Goal: Task Accomplishment & Management: Manage account settings

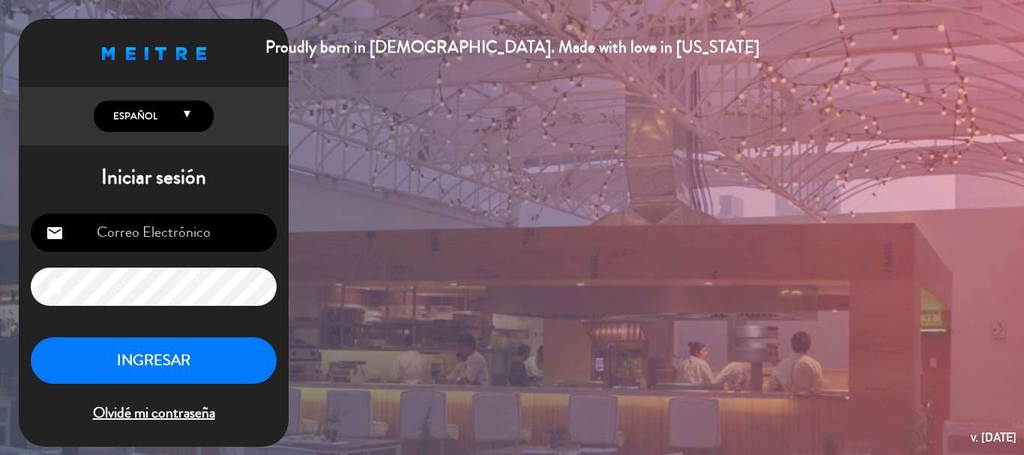
type input "[EMAIL_ADDRESS][DOMAIN_NAME]"
click at [233, 361] on button "INGRESAR" at bounding box center [154, 360] width 246 height 47
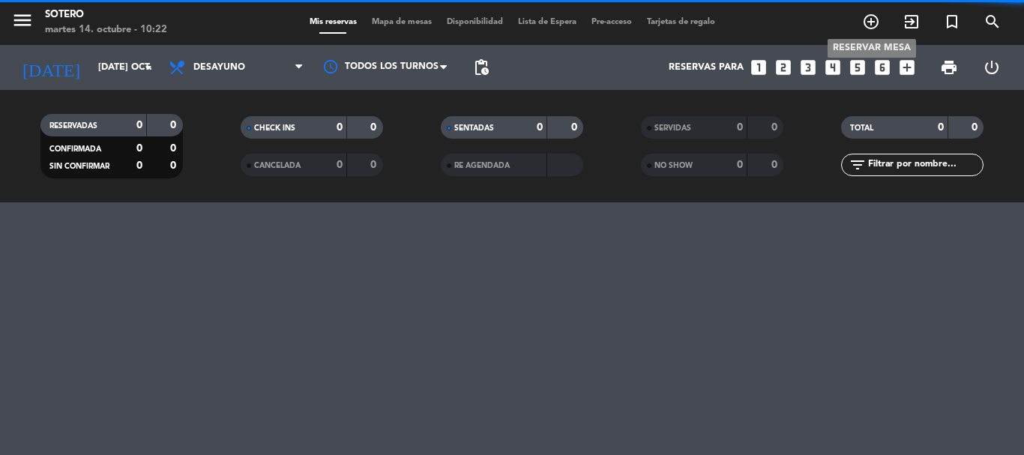
click at [878, 25] on icon "add_circle_outline" at bounding box center [871, 22] width 18 height 18
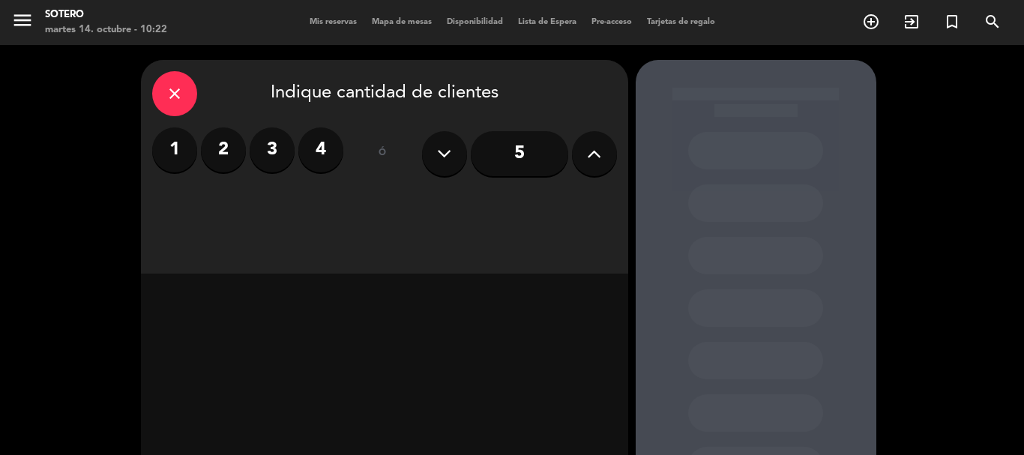
click at [591, 158] on icon at bounding box center [594, 153] width 14 height 22
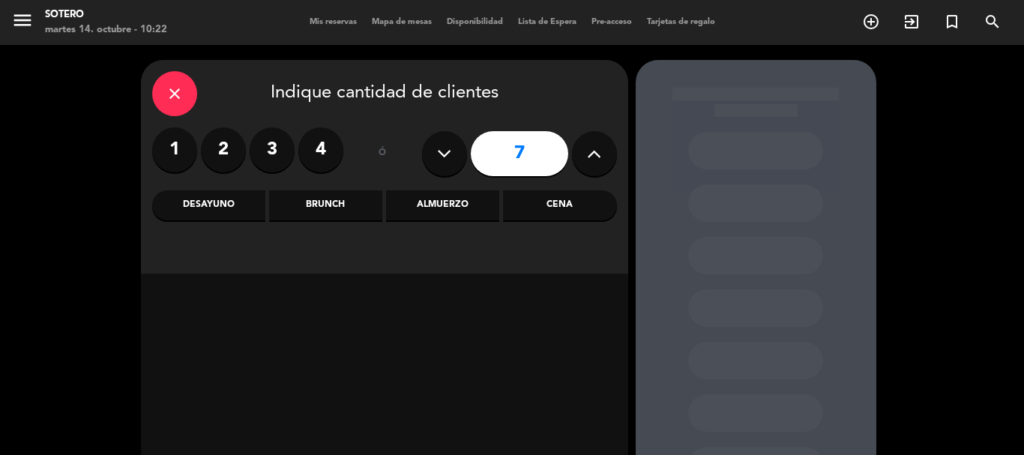
click at [591, 158] on icon at bounding box center [594, 153] width 14 height 22
type input "8"
click at [249, 205] on div "Desayuno" at bounding box center [208, 205] width 113 height 30
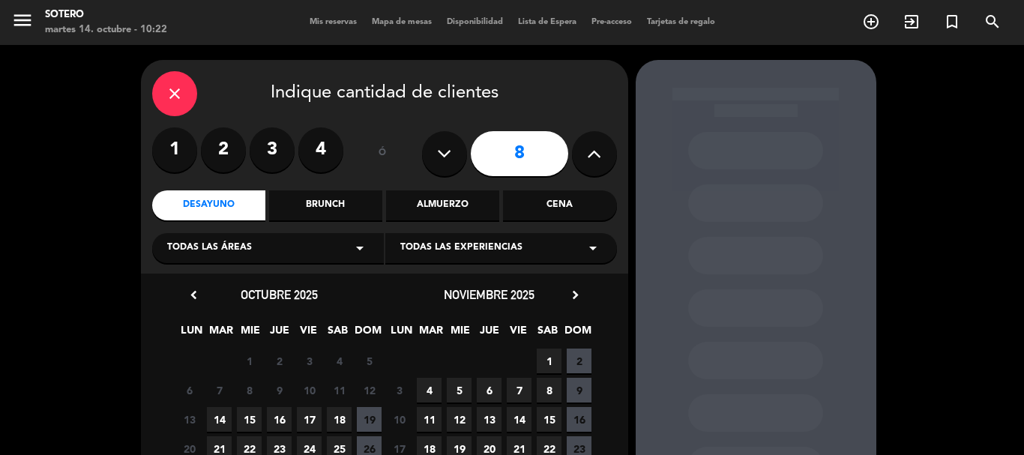
click at [245, 420] on span "15" at bounding box center [249, 419] width 25 height 25
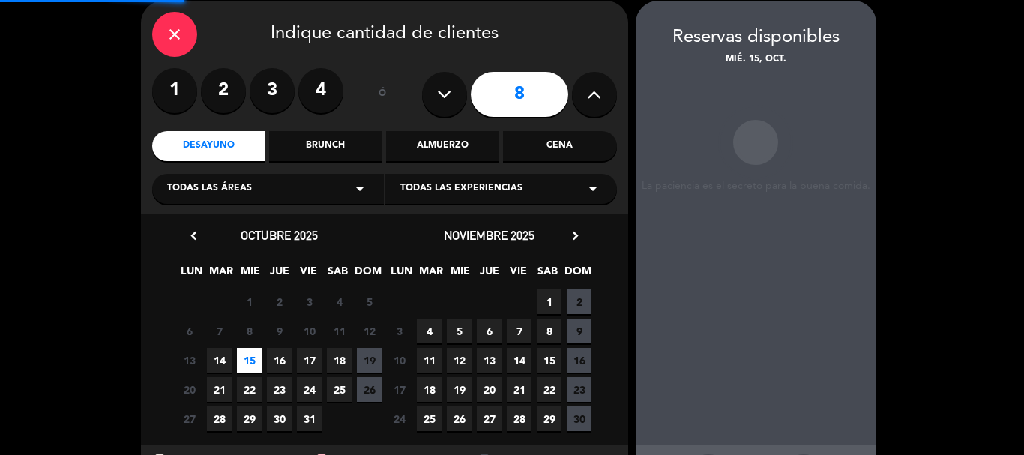
scroll to position [60, 0]
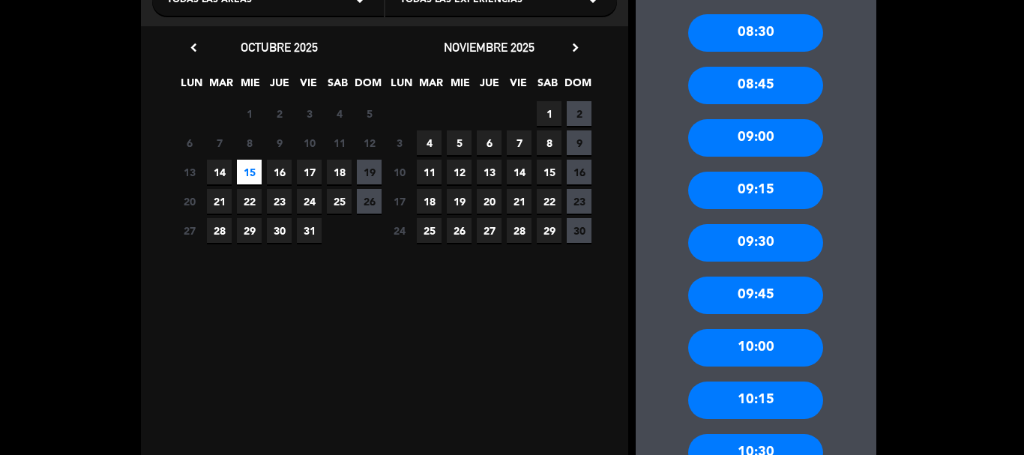
scroll to position [270, 0]
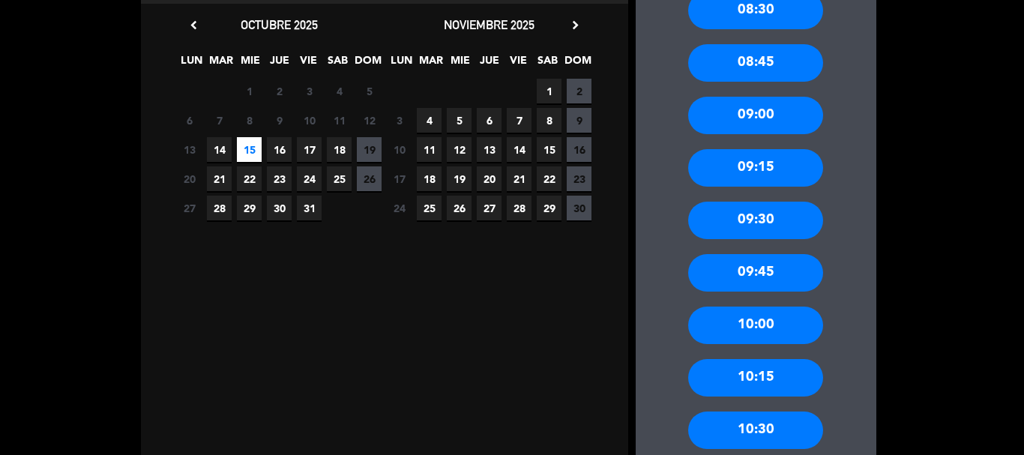
click at [814, 335] on div "10:00" at bounding box center [755, 325] width 135 height 37
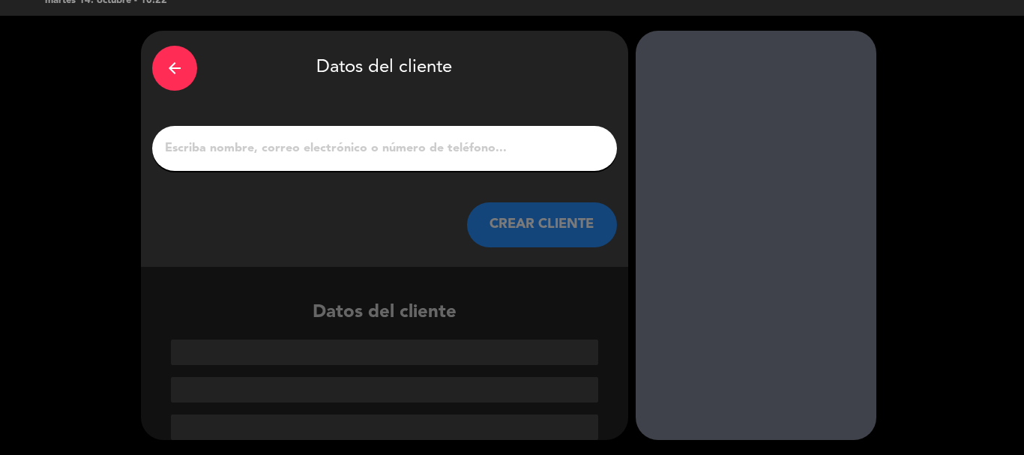
click at [265, 136] on div at bounding box center [384, 148] width 465 height 45
click at [259, 147] on input "1" at bounding box center [384, 148] width 442 height 21
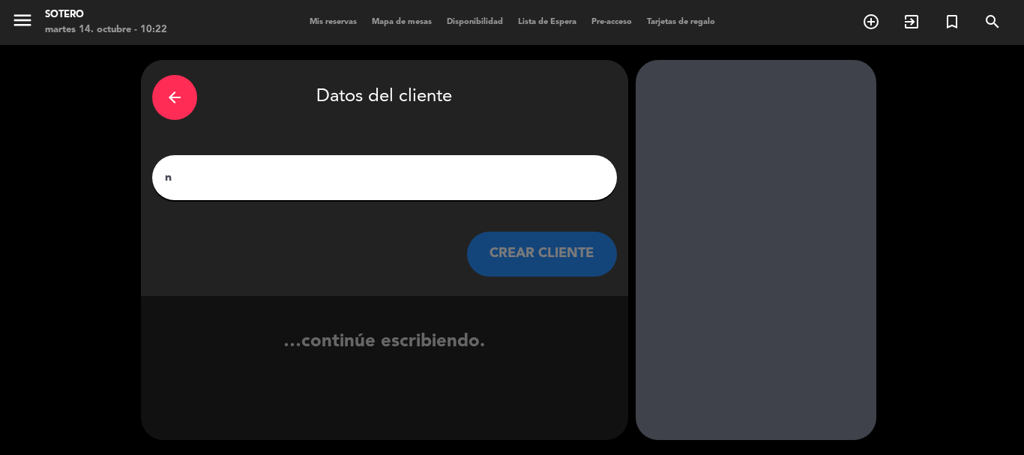
scroll to position [0, 0]
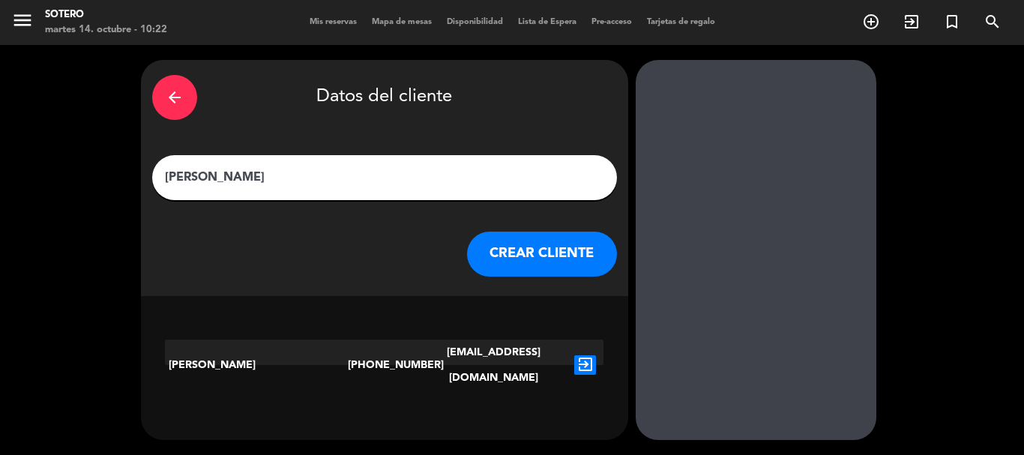
type input "[PERSON_NAME]"
click at [591, 358] on icon "exit_to_app" at bounding box center [585, 364] width 22 height 19
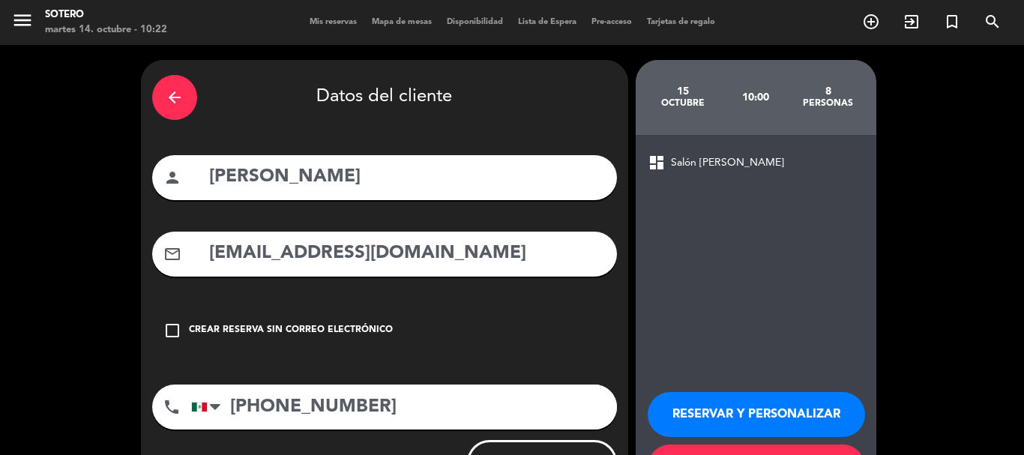
click at [311, 325] on div "Crear reserva sin correo electrónico" at bounding box center [291, 330] width 204 height 15
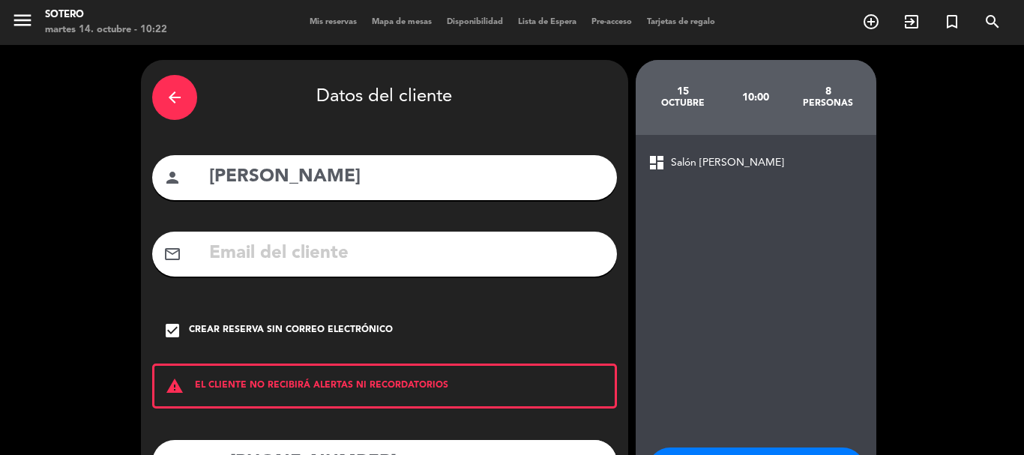
click at [752, 315] on div "dashboard Salón [PERSON_NAME] RESERVAR Y PERSONALIZAR RESERVAR Y TERMINAR" at bounding box center [756, 349] width 241 height 428
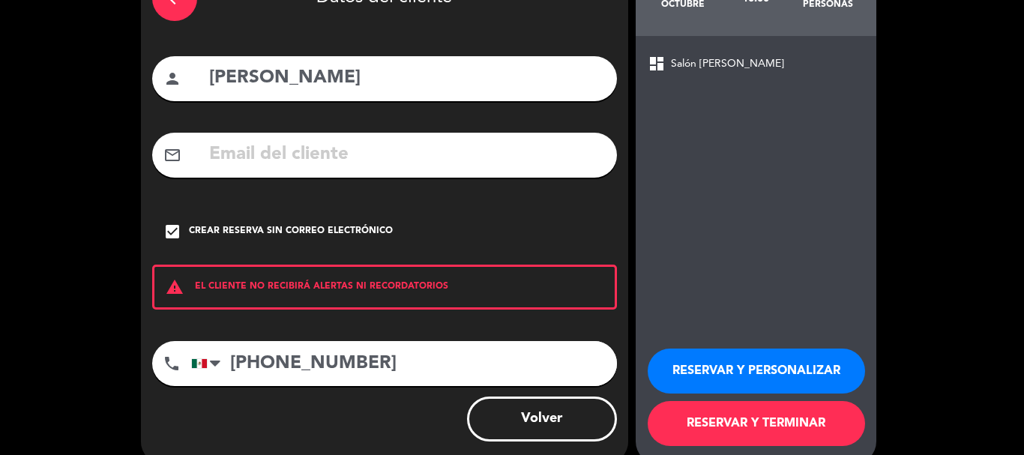
scroll to position [123, 0]
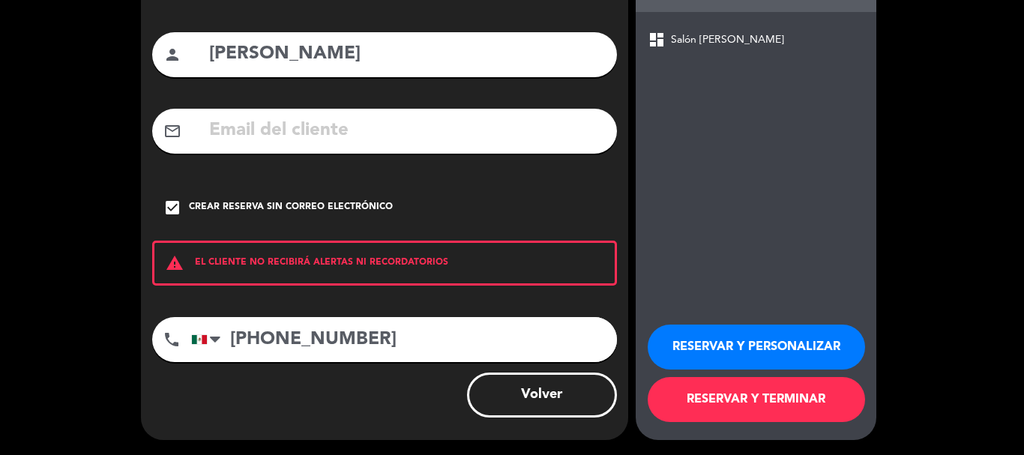
click at [757, 349] on button "RESERVAR Y PERSONALIZAR" at bounding box center [756, 347] width 217 height 45
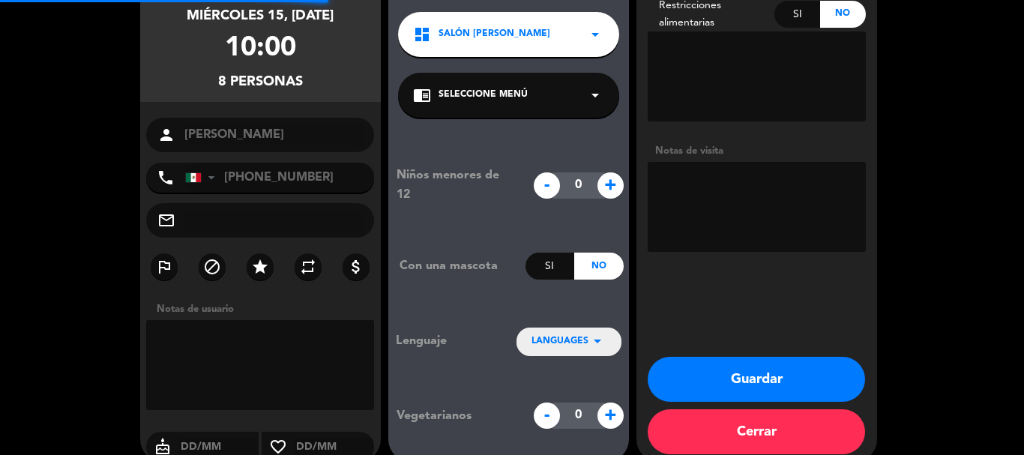
scroll to position [60, 0]
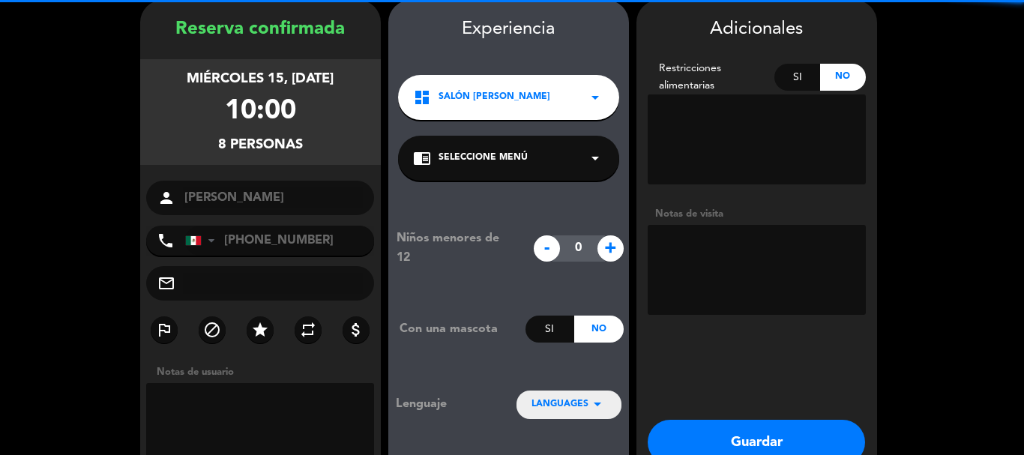
click at [717, 244] on textarea at bounding box center [757, 270] width 218 height 90
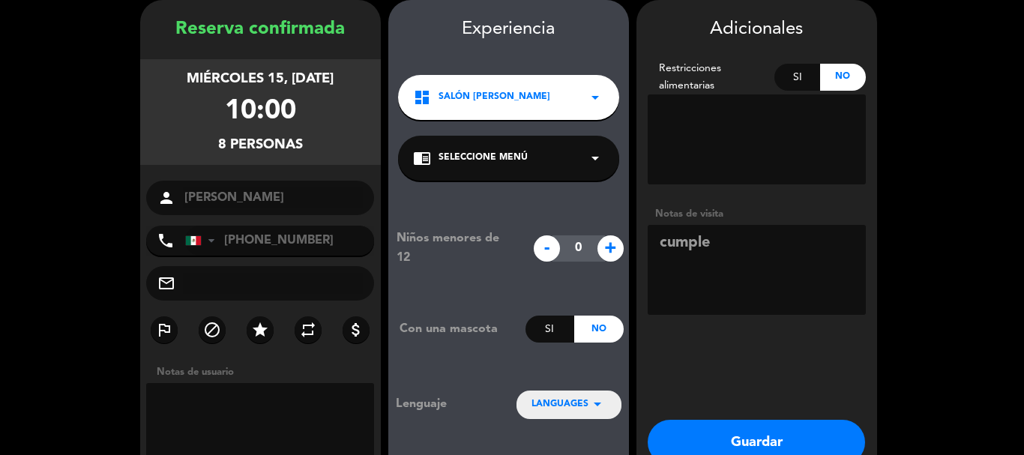
type textarea "cumple"
click at [831, 439] on button "Guardar" at bounding box center [756, 442] width 217 height 45
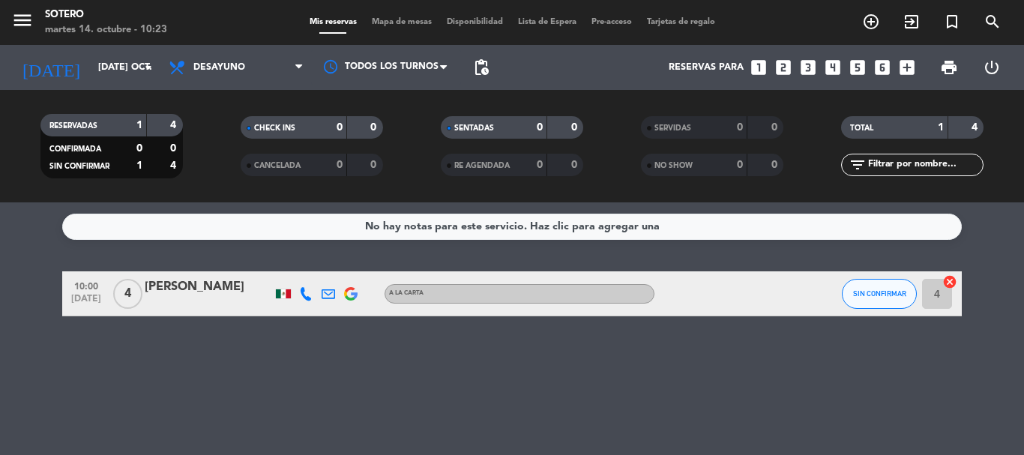
click at [361, 289] on div at bounding box center [351, 293] width 22 height 44
click at [355, 292] on img at bounding box center [350, 293] width 13 height 13
click at [132, 73] on input "[DATE] oct." at bounding box center [154, 67] width 127 height 25
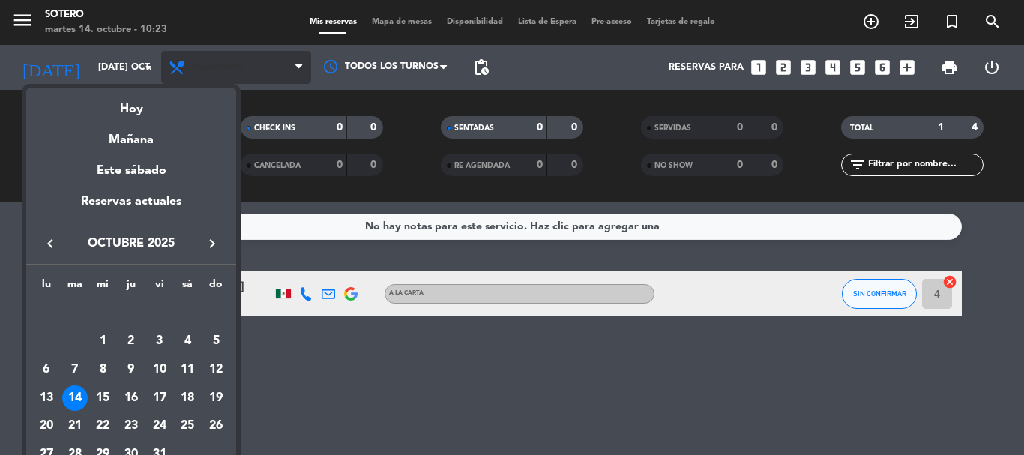
click at [250, 53] on div at bounding box center [512, 227] width 1024 height 455
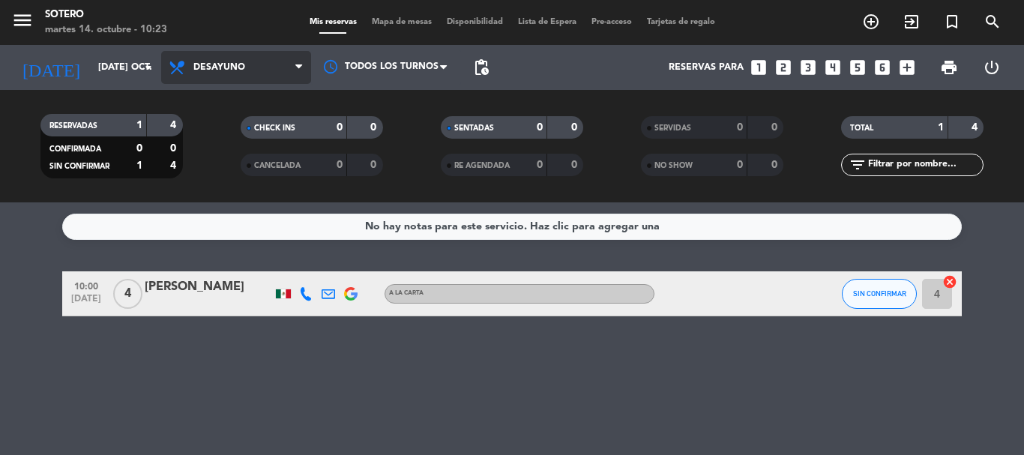
click at [250, 64] on span "Desayuno" at bounding box center [236, 67] width 150 height 33
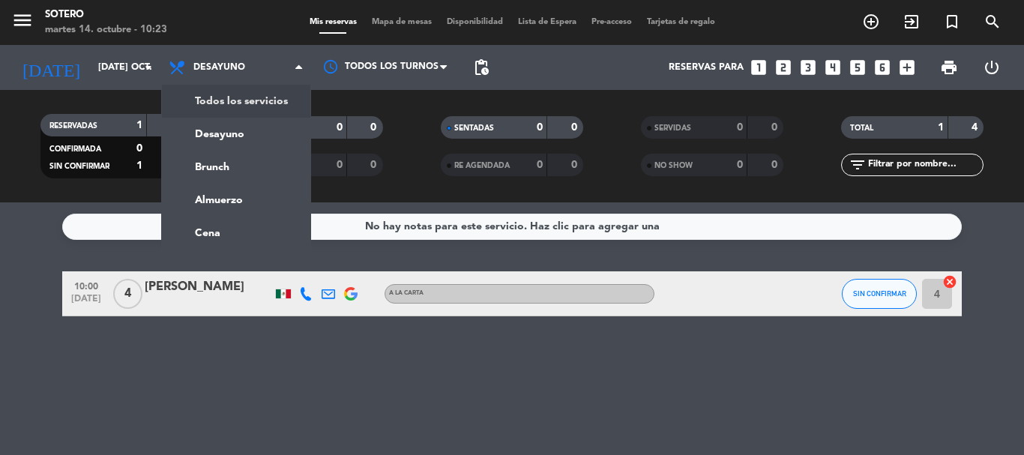
drag, startPoint x: 241, startPoint y: 103, endPoint x: 266, endPoint y: 100, distance: 25.8
click at [259, 99] on div "menu [PERSON_NAME] 14. octubre - 10:23 Mis reservas Mapa de mesas Disponibilida…" at bounding box center [512, 101] width 1024 height 202
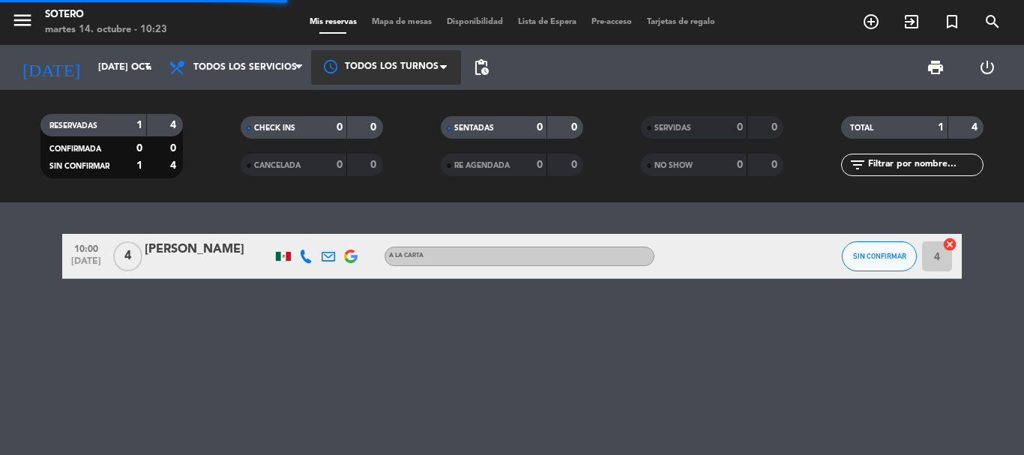
click at [358, 81] on div at bounding box center [386, 67] width 150 height 34
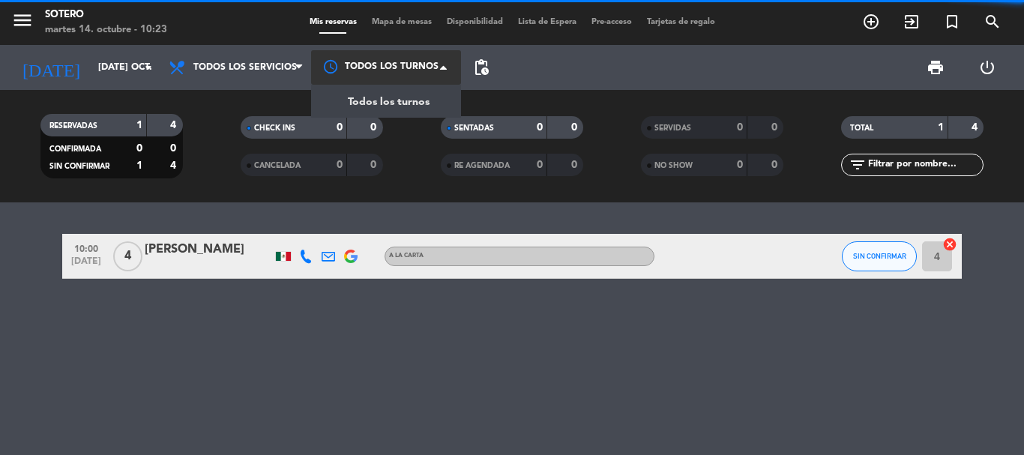
click at [365, 103] on span "Todos los turnos" at bounding box center [389, 102] width 82 height 17
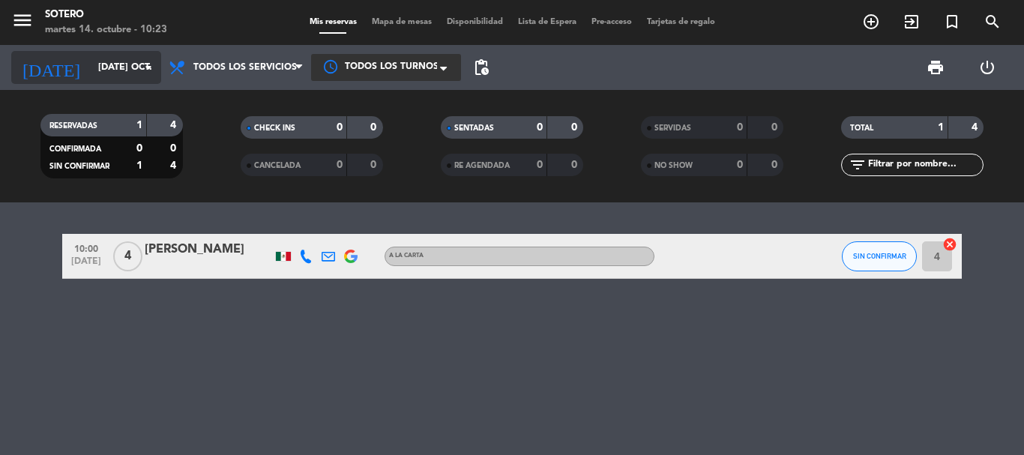
click at [103, 58] on input "[DATE] oct." at bounding box center [154, 67] width 127 height 25
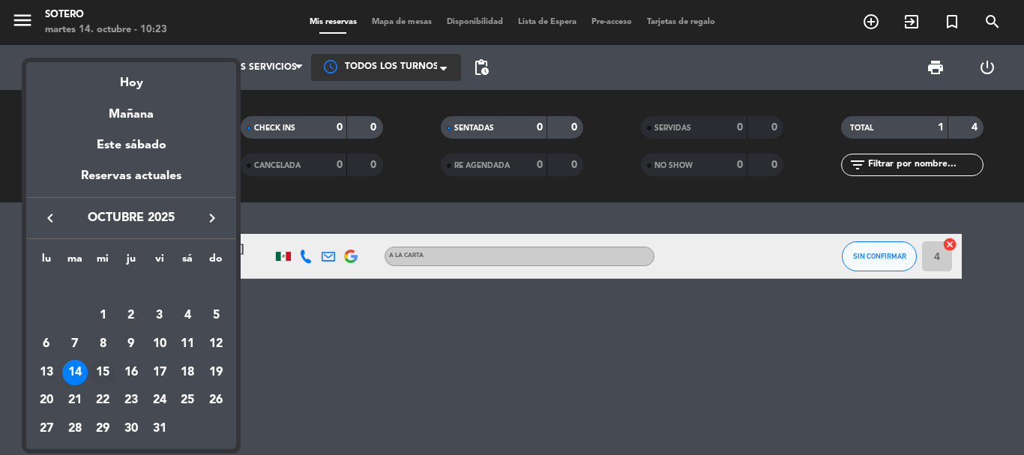
click at [104, 362] on div "15" at bounding box center [102, 372] width 25 height 25
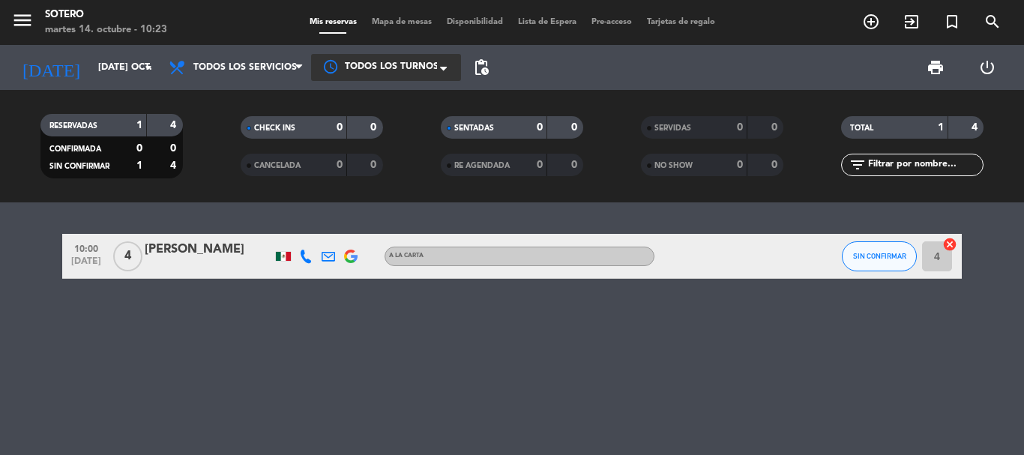
type input "mié. [DATE]"
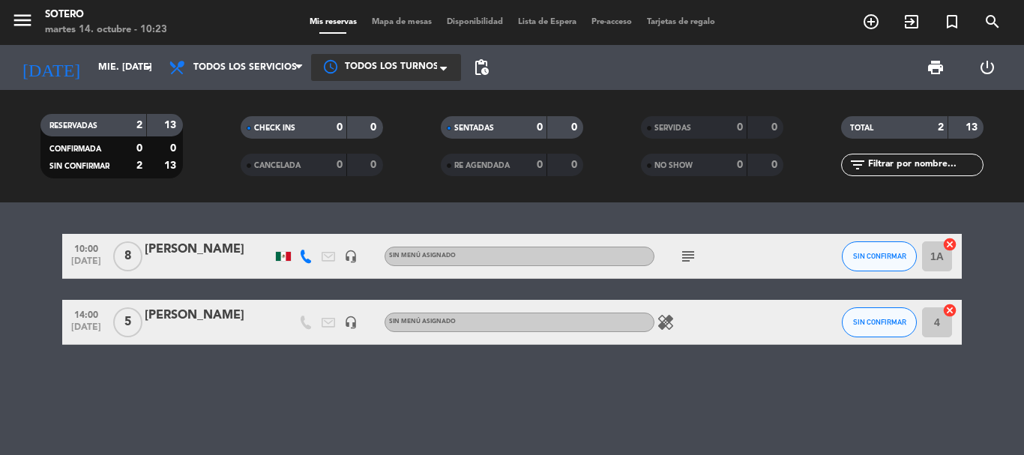
click at [665, 325] on icon "healing" at bounding box center [666, 322] width 18 height 18
click at [684, 263] on icon "subject" at bounding box center [688, 256] width 18 height 18
click at [1, 278] on bookings-row "10:00 [DATE] 8 [PERSON_NAME] headset_mic Sin menú asignado subject cumple SIN C…" at bounding box center [512, 289] width 1024 height 111
